Goal: Task Accomplishment & Management: Manage account settings

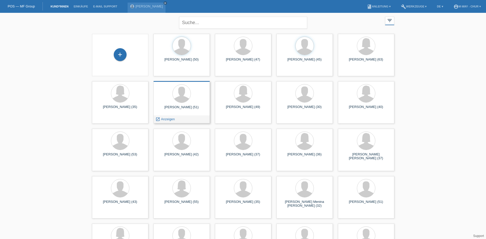
click at [201, 96] on div at bounding box center [182, 93] width 48 height 19
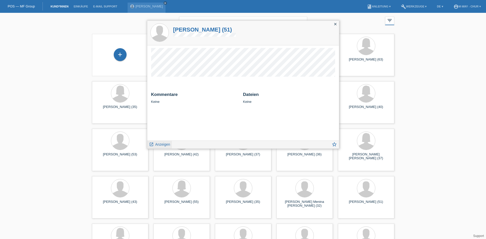
click at [165, 145] on span "Anzeigen" at bounding box center [162, 144] width 15 height 4
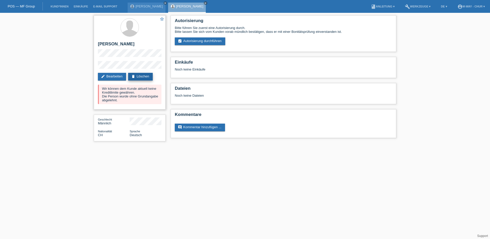
click at [145, 76] on link "delete Löschen" at bounding box center [140, 77] width 25 height 8
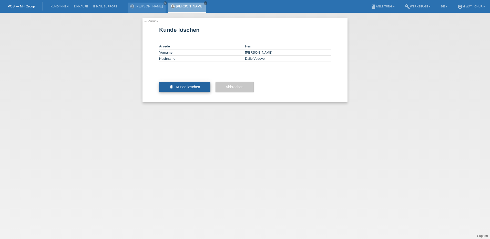
click at [187, 89] on span "Kunde löschen" at bounding box center [188, 87] width 24 height 4
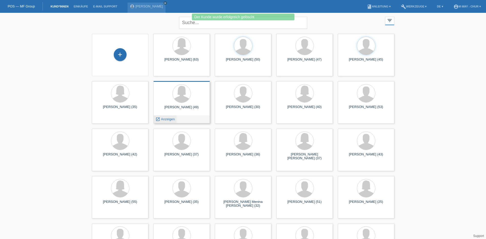
click at [166, 119] on span "Anzeigen" at bounding box center [168, 119] width 14 height 4
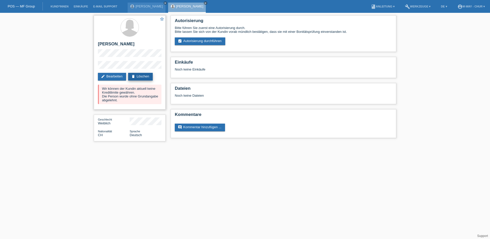
click at [143, 75] on link "delete Löschen" at bounding box center [140, 77] width 25 height 8
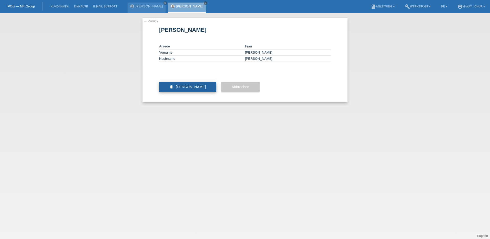
click at [195, 89] on span "[PERSON_NAME]" at bounding box center [191, 87] width 30 height 4
